Goal: Task Accomplishment & Management: Use online tool/utility

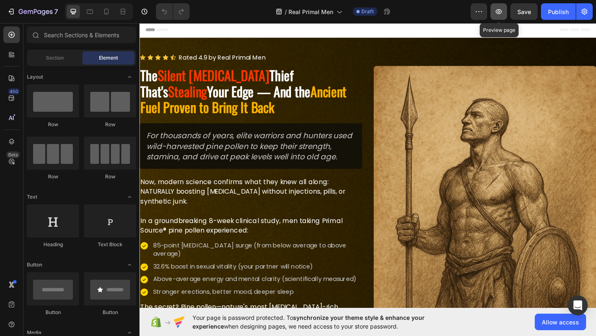
click at [501, 12] on icon "button" at bounding box center [499, 11] width 8 height 8
click at [547, 321] on span "Allow access" at bounding box center [560, 322] width 37 height 9
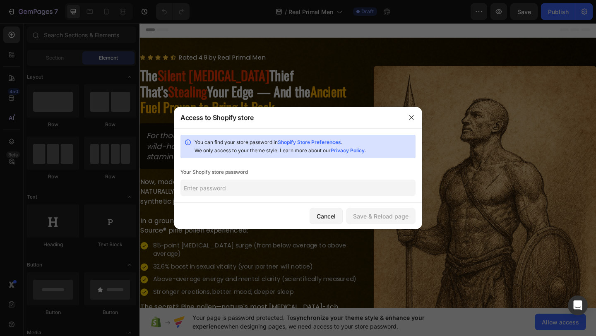
click at [314, 193] on input "text" at bounding box center [298, 188] width 235 height 17
paste input "geaclu"
type input "geaclu"
click at [373, 219] on div "Save & Reload page" at bounding box center [380, 216] width 55 height 9
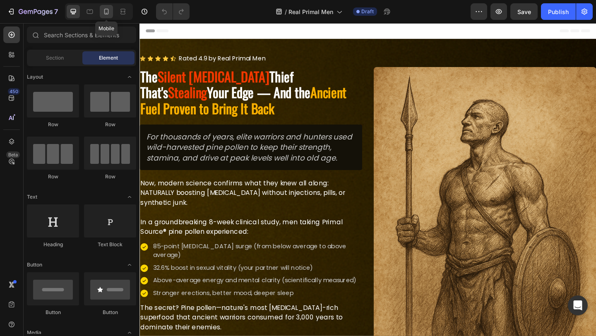
click at [102, 9] on icon at bounding box center [106, 11] width 8 height 8
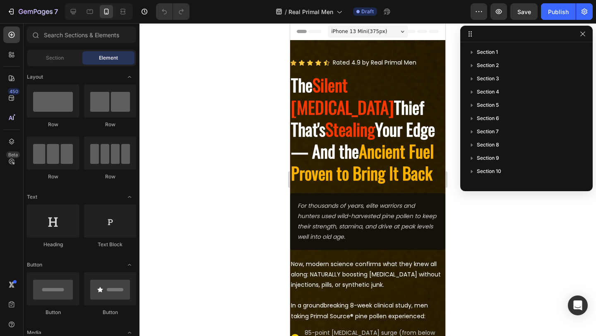
click at [402, 30] on div "iPhone 13 Mini ( 375 px)" at bounding box center [368, 31] width 80 height 12
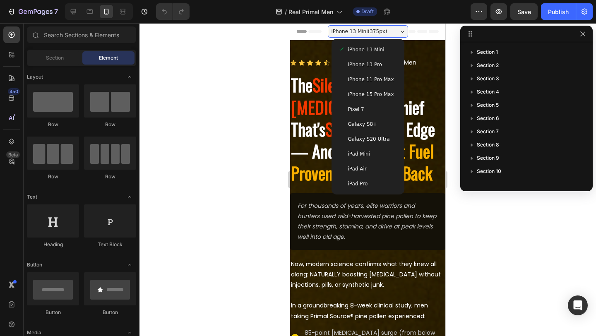
click at [392, 94] on div "iPhone 15 Pro Max" at bounding box center [368, 94] width 60 height 8
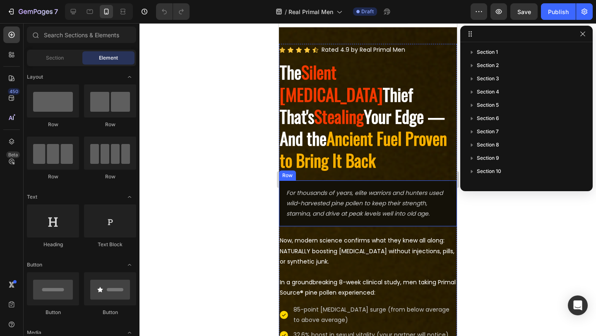
scroll to position [16, 0]
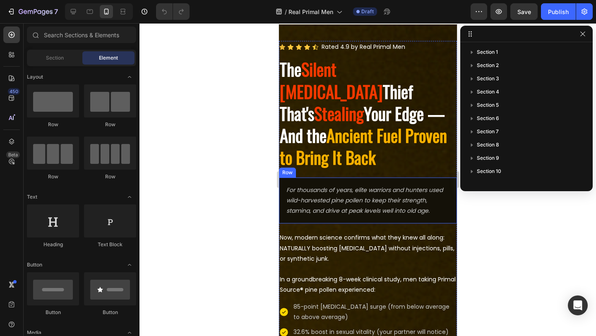
click at [219, 159] on div at bounding box center [368, 179] width 457 height 313
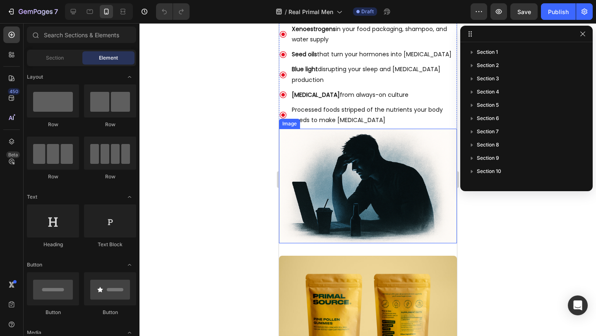
scroll to position [963, 0]
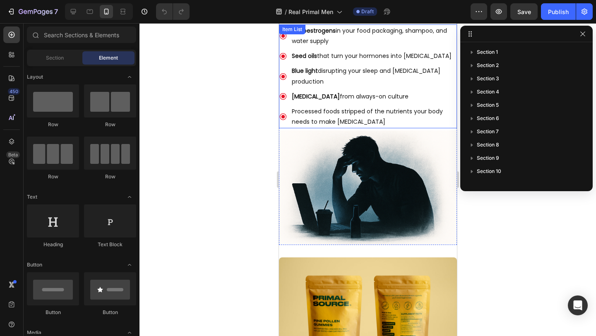
click at [296, 111] on p "Processed foods stripped of the nutrients your body needs to make [MEDICAL_DATA]" at bounding box center [374, 116] width 164 height 21
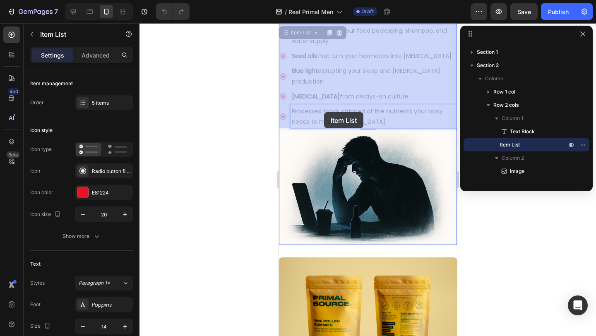
drag, startPoint x: 337, startPoint y: 111, endPoint x: 324, endPoint y: 112, distance: 12.4
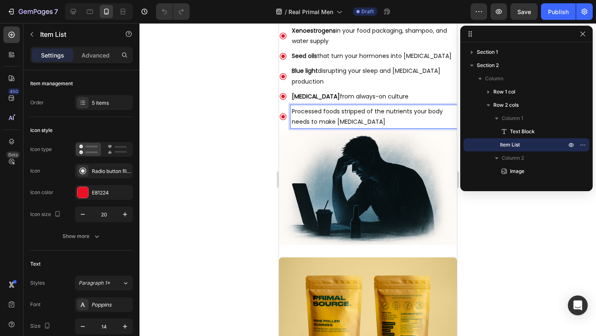
click at [338, 111] on p "Processed foods stripped of the nutrients your body needs to make [MEDICAL_DATA]" at bounding box center [374, 116] width 164 height 21
drag, startPoint x: 338, startPoint y: 111, endPoint x: 325, endPoint y: 109, distance: 12.9
click at [325, 109] on p "Processed foods stripped of the nutrients your body needs to make [MEDICAL_DATA]" at bounding box center [374, 116] width 164 height 21
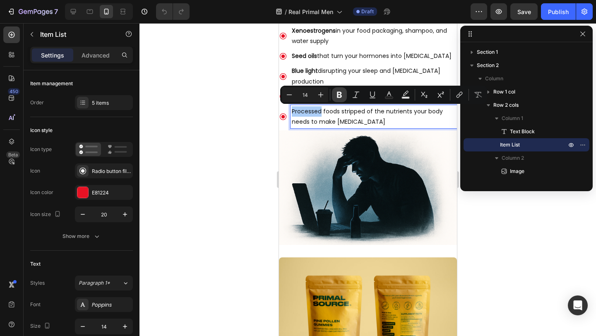
click at [340, 95] on icon "Editor contextual toolbar" at bounding box center [339, 95] width 8 height 8
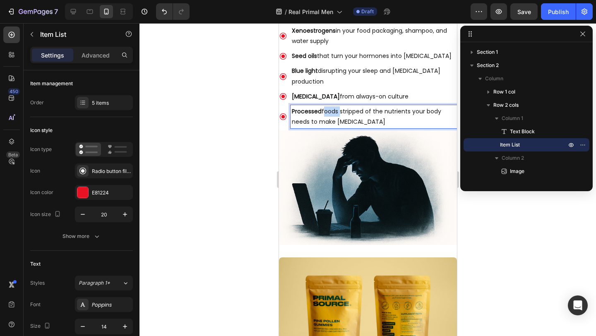
click at [329, 110] on p "Processed foods stripped of the nutrients your body needs to make [MEDICAL_DATA]" at bounding box center [374, 116] width 164 height 21
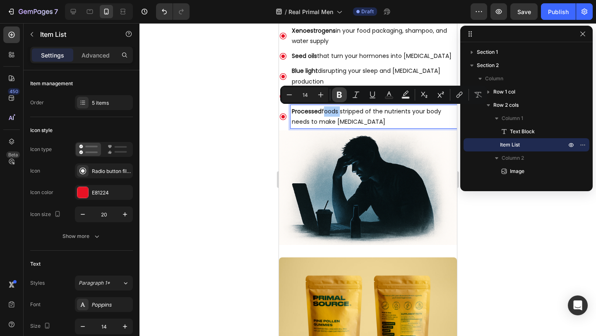
click at [337, 96] on icon "Editor contextual toolbar" at bounding box center [339, 95] width 5 height 6
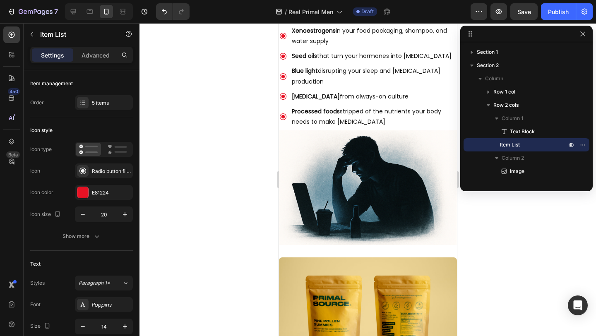
click at [265, 130] on div at bounding box center [368, 179] width 457 height 313
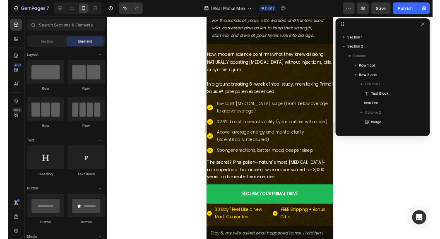
scroll to position [0, 0]
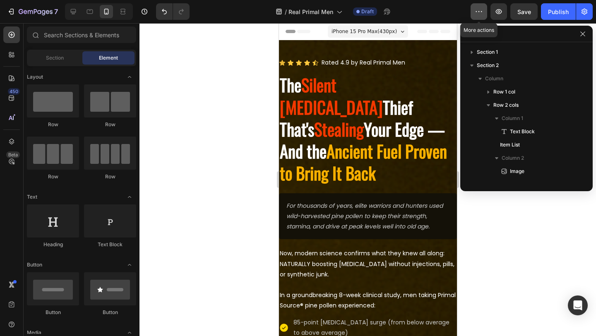
click at [478, 12] on icon "button" at bounding box center [479, 11] width 8 height 8
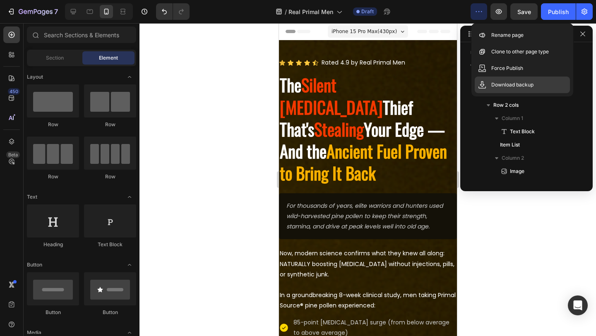
click at [508, 90] on div "Download backup" at bounding box center [522, 85] width 95 height 17
